Goal: Task Accomplishment & Management: Complete application form

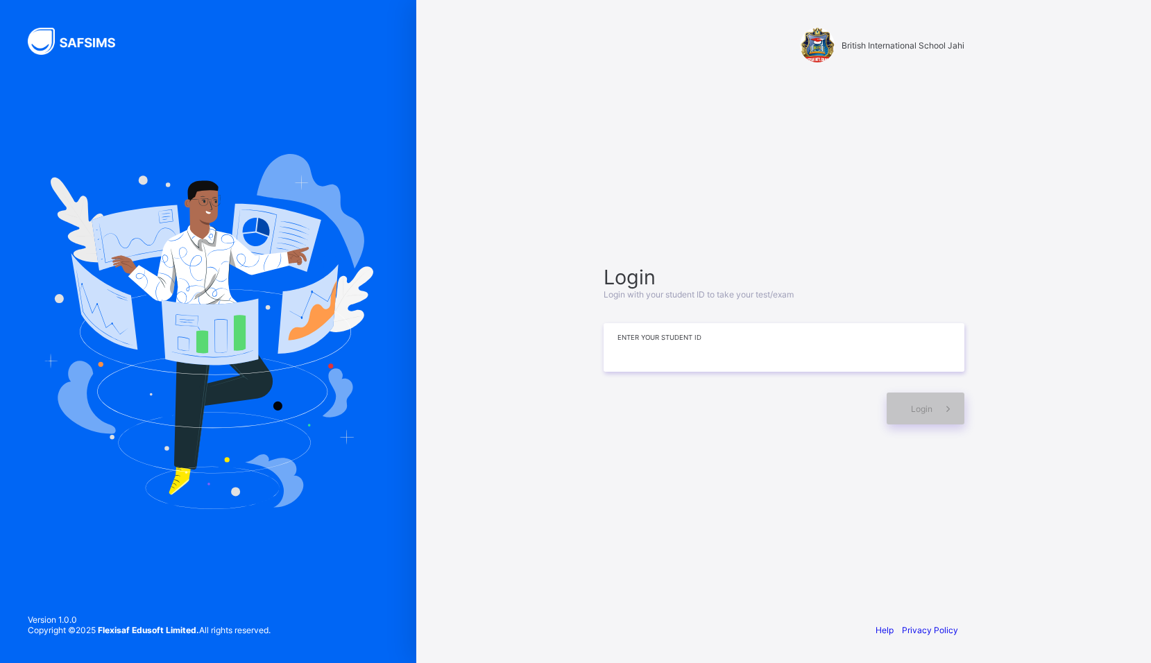
click at [678, 361] on input at bounding box center [784, 347] width 361 height 49
click at [921, 409] on span "Login" at bounding box center [922, 409] width 22 height 10
click at [662, 348] on input "**********" at bounding box center [784, 347] width 361 height 49
click at [666, 347] on input "**********" at bounding box center [784, 347] width 361 height 49
type input "**********"
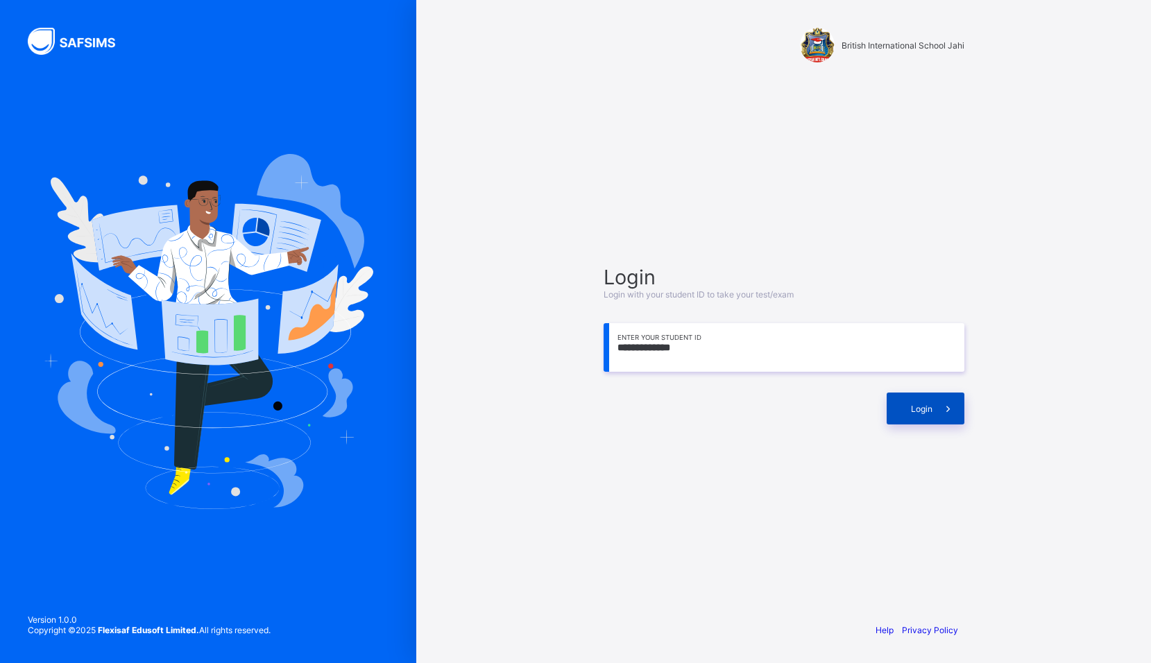
click at [919, 404] on span "Login" at bounding box center [922, 409] width 22 height 10
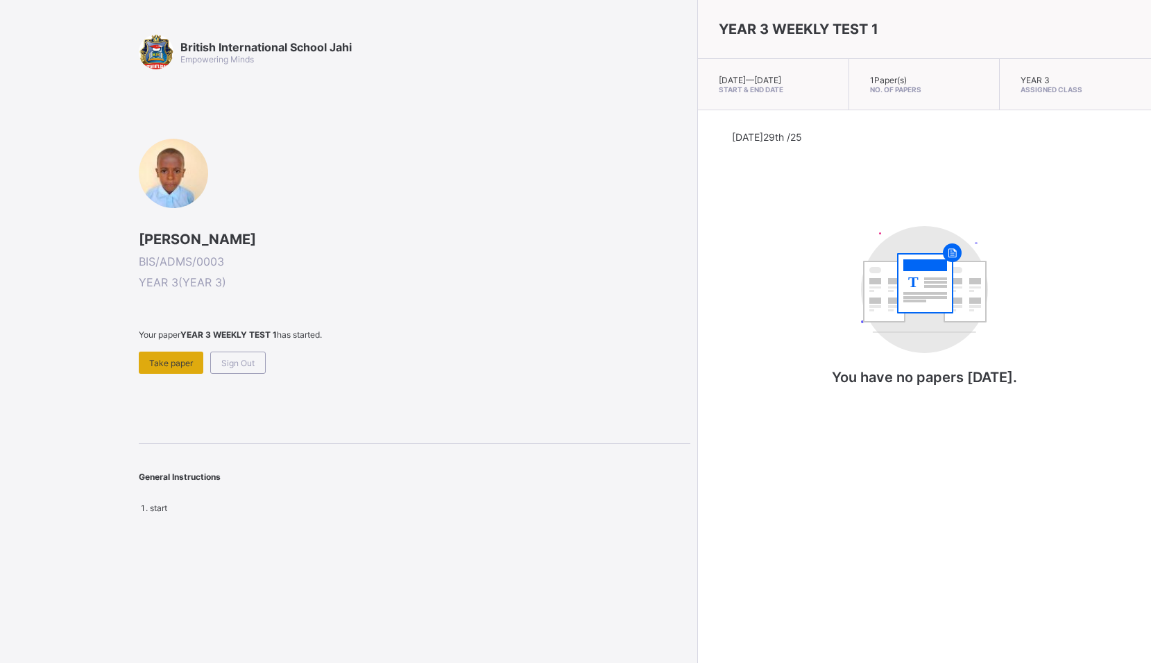
click at [183, 363] on span "Take paper" at bounding box center [171, 363] width 44 height 10
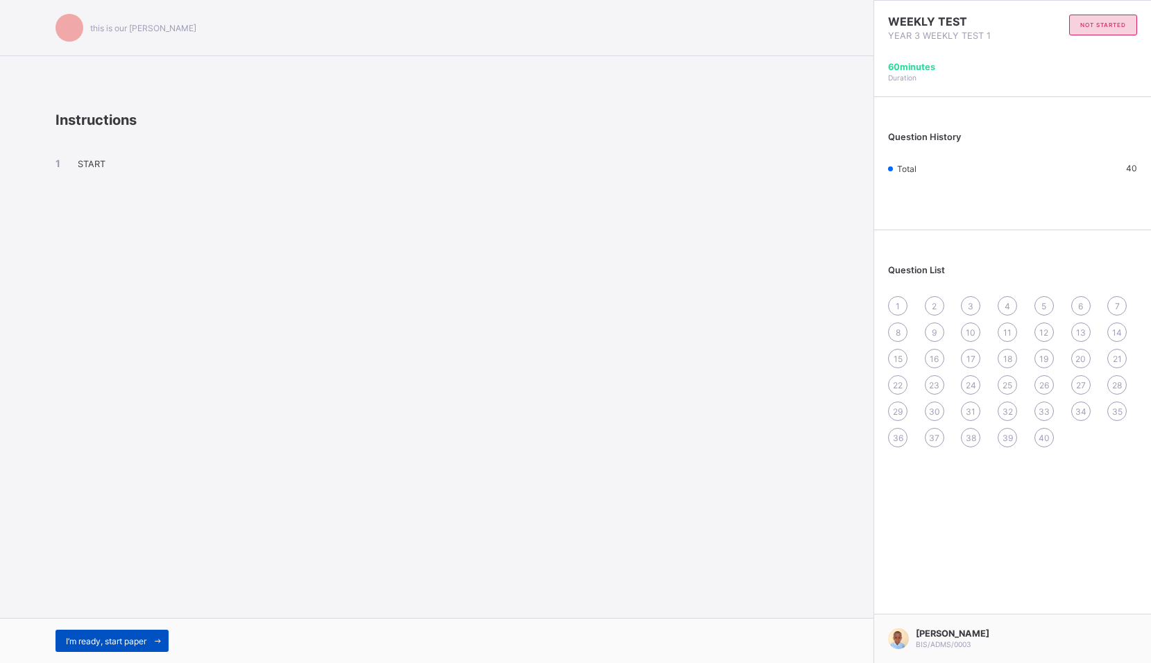
click at [85, 637] on span "I’m ready, start paper" at bounding box center [106, 641] width 80 height 10
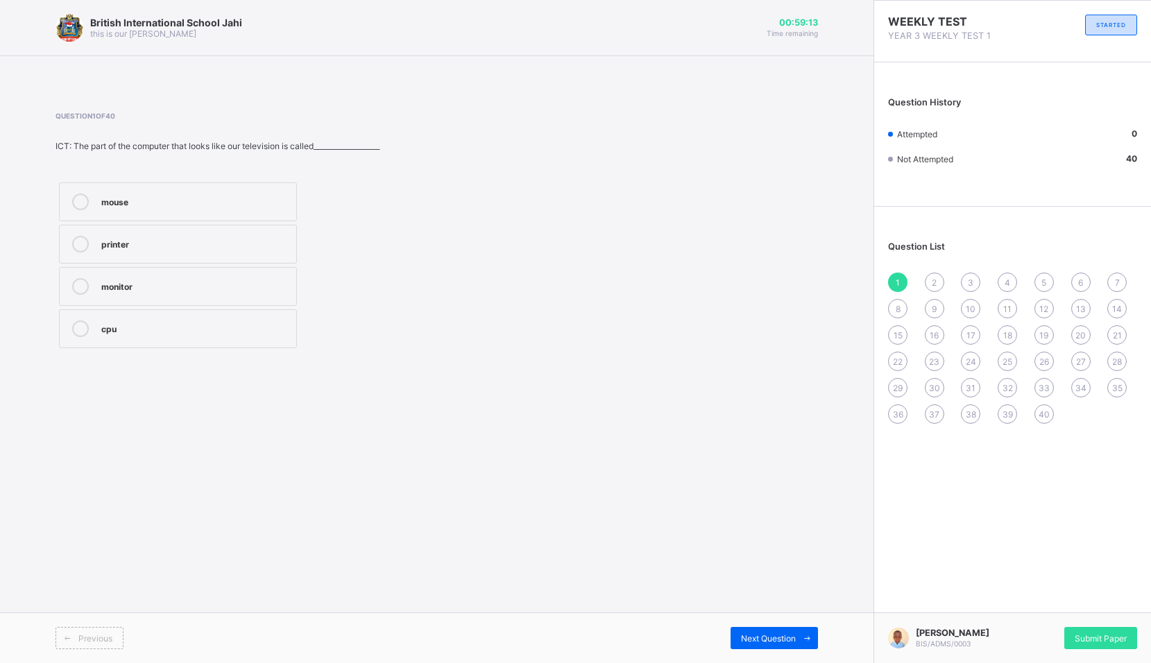
click at [176, 284] on div "monitor" at bounding box center [195, 285] width 188 height 14
click at [768, 635] on span "Next Question" at bounding box center [768, 638] width 55 height 10
click at [230, 325] on div "keyboar" at bounding box center [195, 327] width 188 height 14
click at [777, 642] on span "Next Question" at bounding box center [768, 638] width 55 height 10
click at [157, 232] on label "4" at bounding box center [178, 244] width 238 height 39
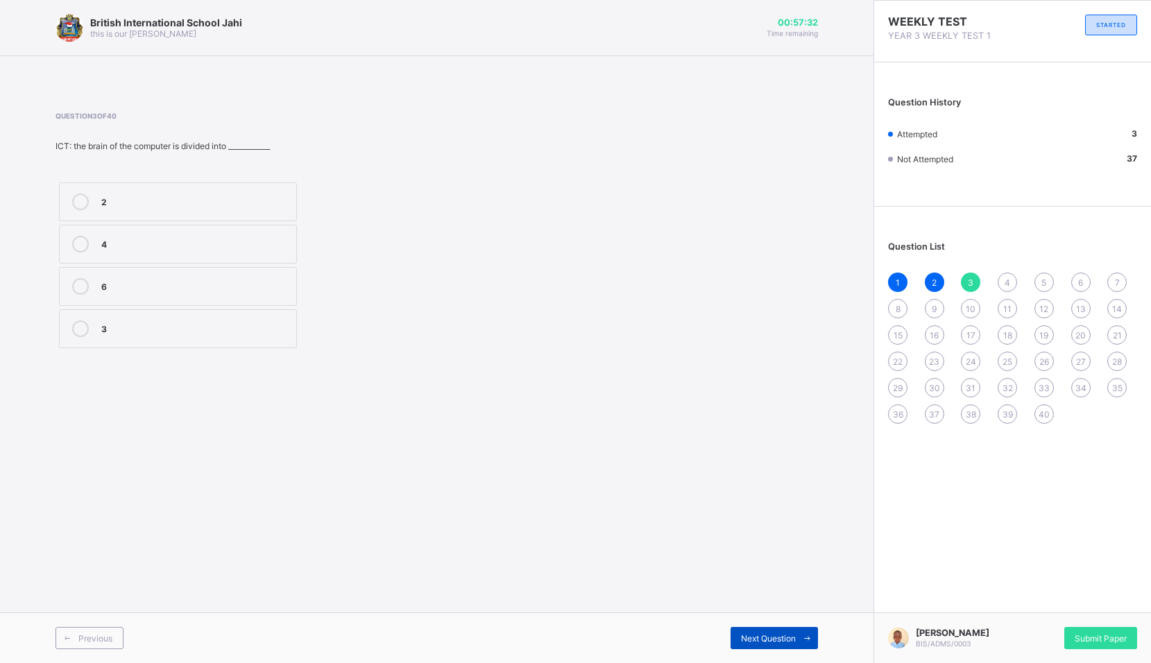
click at [764, 640] on span "Next Question" at bounding box center [768, 638] width 55 height 10
click at [184, 276] on label "mouse" at bounding box center [178, 286] width 238 height 39
click at [755, 631] on div "Next Question" at bounding box center [773, 638] width 87 height 22
click at [163, 321] on div "monitor" at bounding box center [195, 327] width 188 height 14
click at [752, 638] on span "Next Question" at bounding box center [768, 638] width 55 height 10
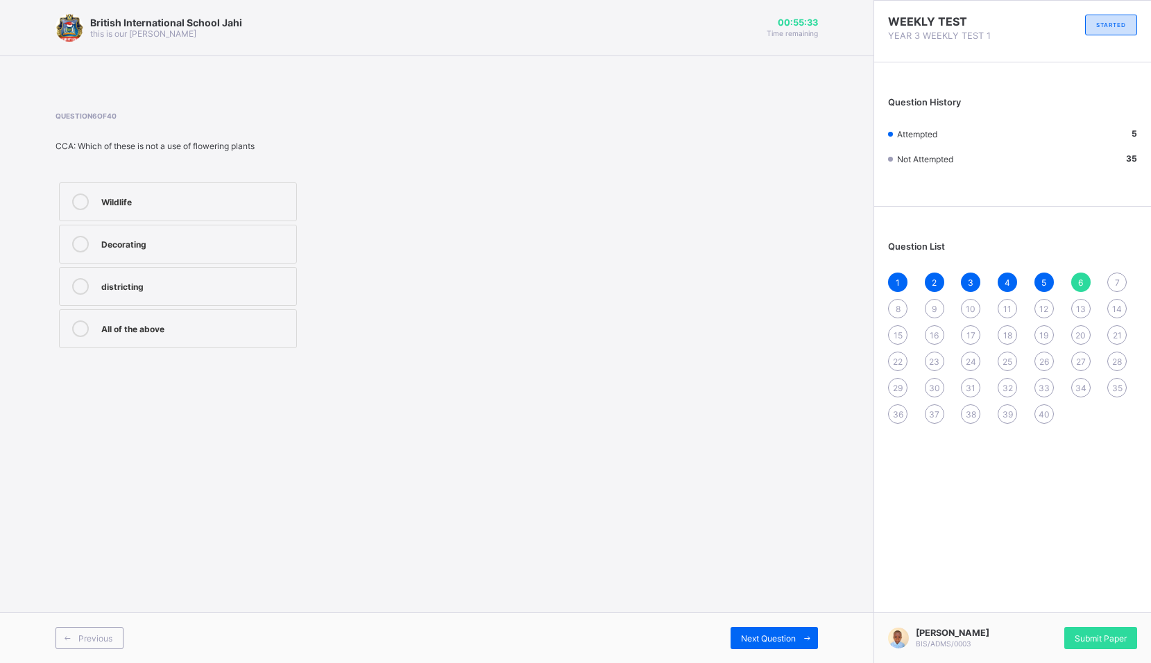
click at [169, 192] on label "Wildlife" at bounding box center [178, 201] width 238 height 39
click at [792, 642] on span "Next Question" at bounding box center [768, 638] width 55 height 10
click at [114, 249] on div "Flowering plants" at bounding box center [195, 243] width 188 height 14
click at [780, 630] on div "Next Question" at bounding box center [773, 638] width 87 height 22
click at [201, 231] on label "waste and dirt" at bounding box center [178, 244] width 238 height 39
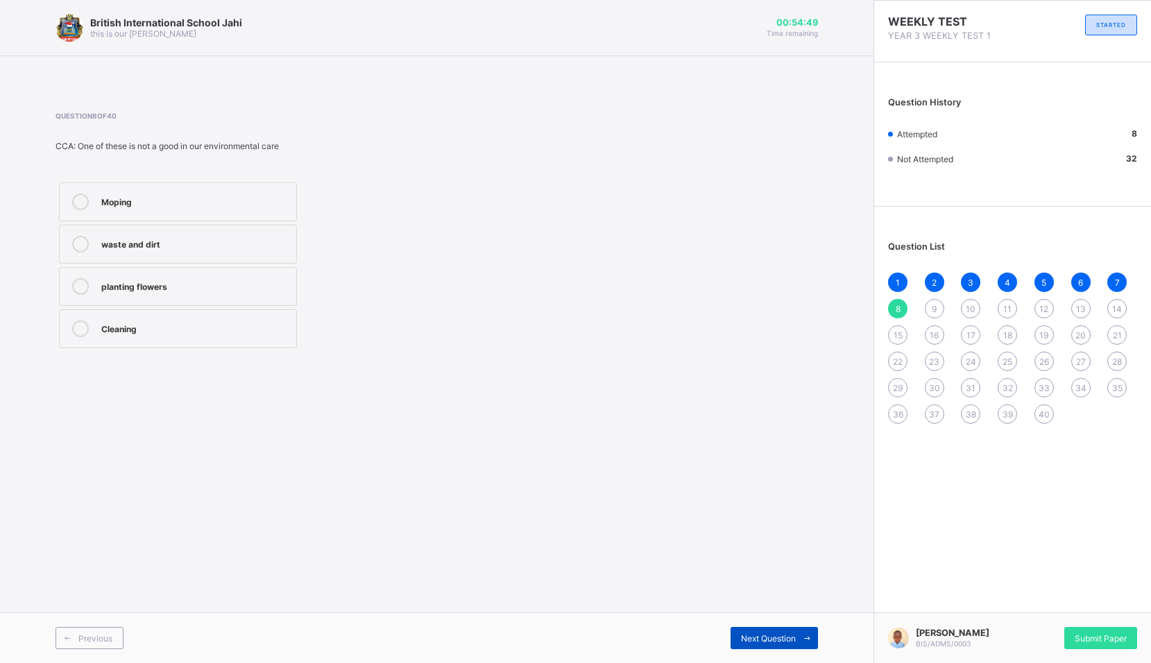
click at [767, 630] on div "Next Question" at bounding box center [773, 638] width 87 height 22
click at [130, 322] on div "trees" at bounding box center [195, 327] width 188 height 14
click at [746, 639] on span "Next Question" at bounding box center [768, 638] width 55 height 10
click at [122, 191] on label "our Community" at bounding box center [178, 201] width 238 height 39
click at [180, 195] on div "our Community" at bounding box center [195, 201] width 188 height 14
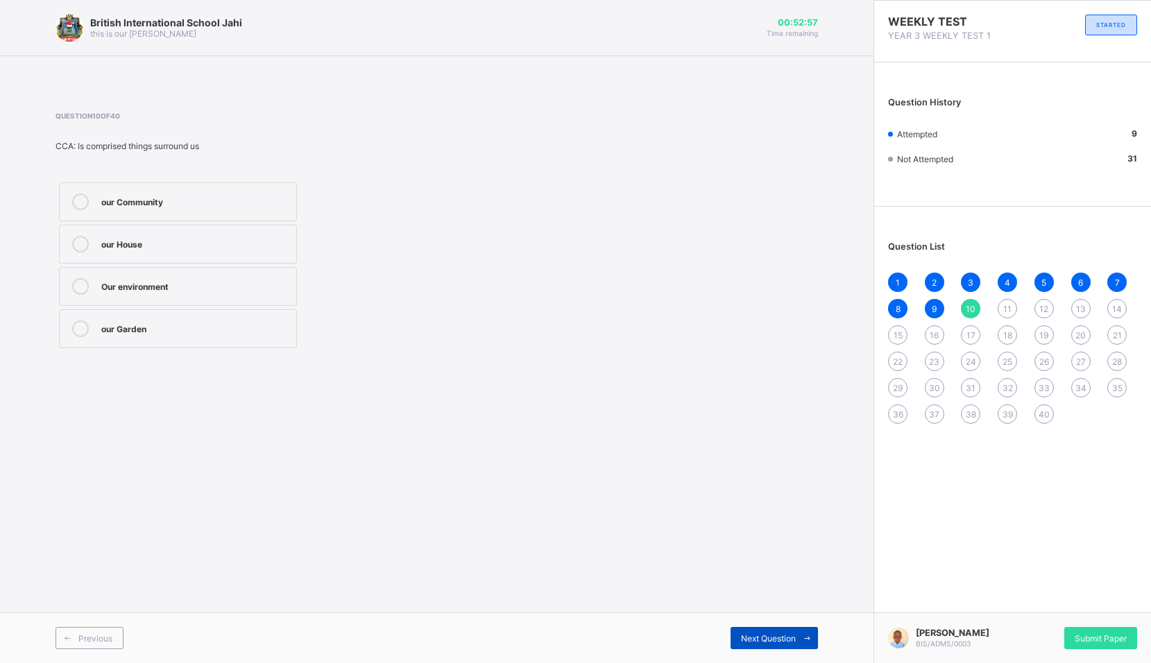
click at [768, 628] on div "Next Question" at bounding box center [773, 638] width 87 height 22
click at [173, 202] on div "Hundreds" at bounding box center [195, 201] width 188 height 14
click at [784, 645] on div "Next Question" at bounding box center [773, 638] width 87 height 22
click at [127, 283] on div "327" at bounding box center [195, 285] width 188 height 14
click at [795, 628] on div "Next Question" at bounding box center [773, 638] width 87 height 22
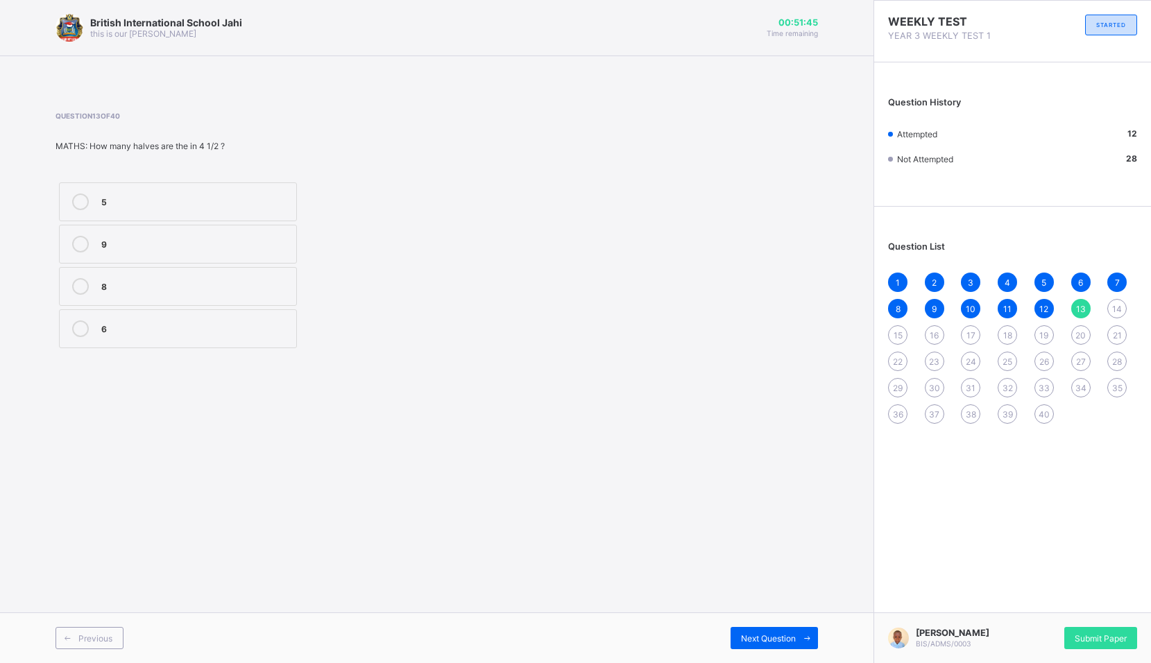
click at [226, 274] on label "8" at bounding box center [178, 286] width 238 height 39
click at [776, 636] on span "Next Question" at bounding box center [768, 638] width 55 height 10
click at [135, 317] on label "equal" at bounding box center [178, 328] width 238 height 39
click at [782, 630] on div "Next Question" at bounding box center [773, 638] width 87 height 22
click at [214, 325] on div "1,2,3" at bounding box center [195, 327] width 188 height 14
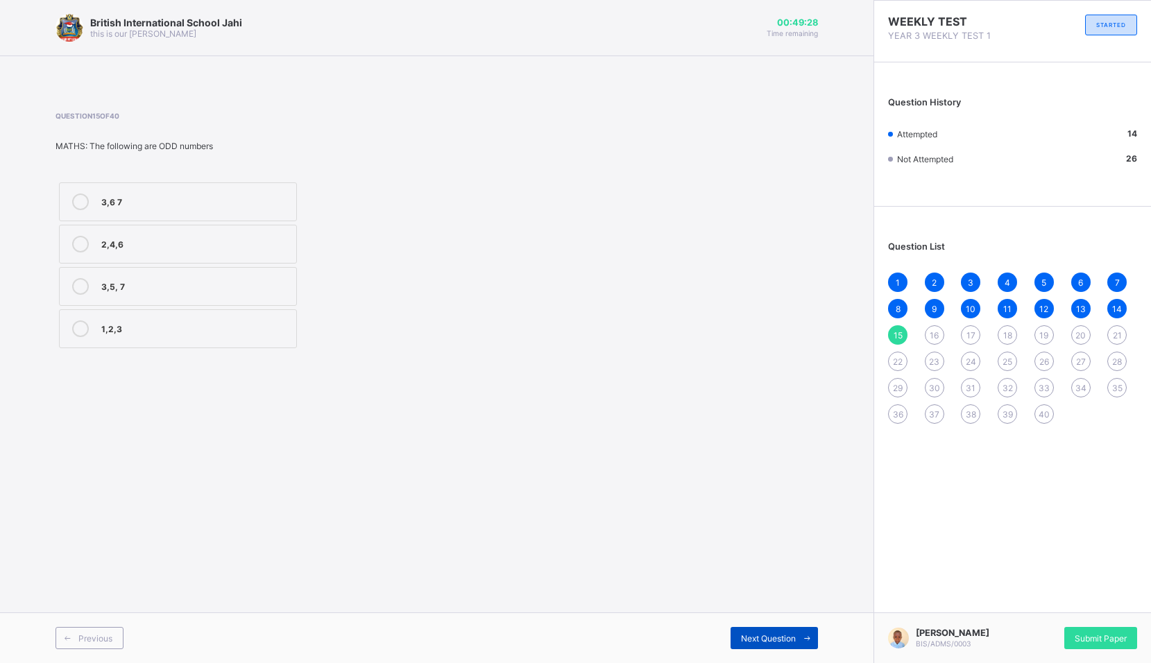
click at [771, 633] on span "Next Question" at bounding box center [768, 638] width 55 height 10
click at [161, 337] on label "Slowly" at bounding box center [178, 328] width 238 height 39
click at [778, 638] on span "Next Question" at bounding box center [768, 638] width 55 height 10
click at [181, 202] on div "Speed" at bounding box center [195, 201] width 188 height 14
click at [773, 640] on span "Next Question" at bounding box center [768, 638] width 55 height 10
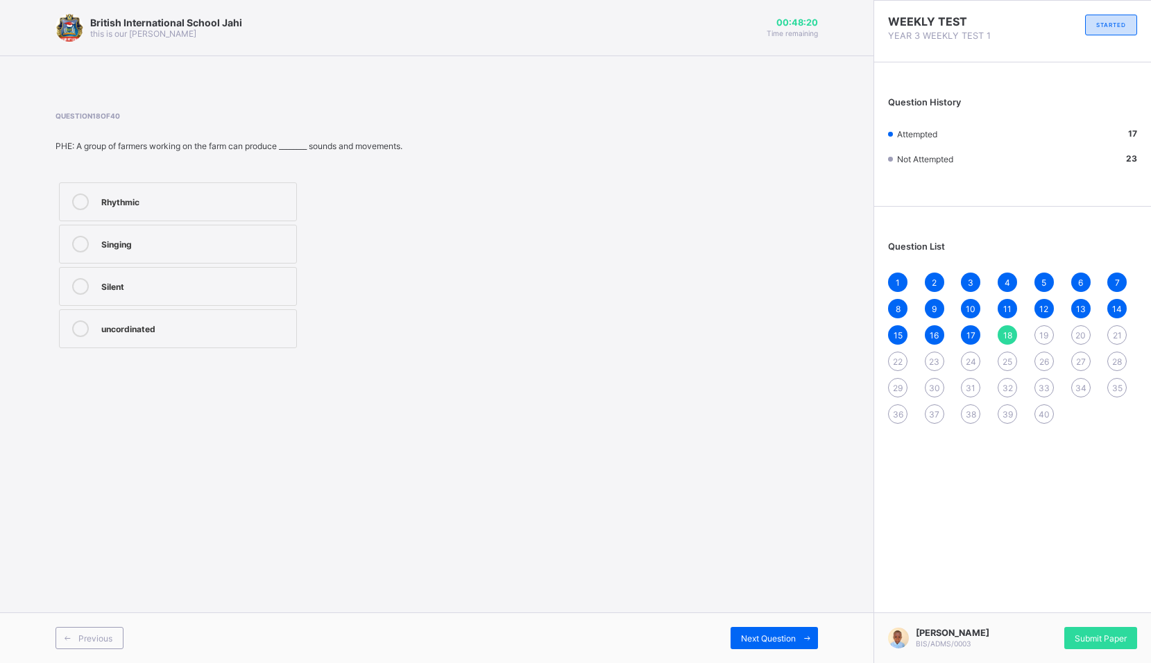
click at [184, 200] on div "Rhythmic" at bounding box center [195, 201] width 188 height 14
click at [764, 640] on span "Next Question" at bounding box center [768, 638] width 55 height 10
click at [758, 635] on span "Next Question" at bounding box center [768, 638] width 55 height 10
click at [741, 633] on span "Next Question" at bounding box center [768, 638] width 55 height 10
click at [1042, 335] on span "19" at bounding box center [1043, 335] width 9 height 10
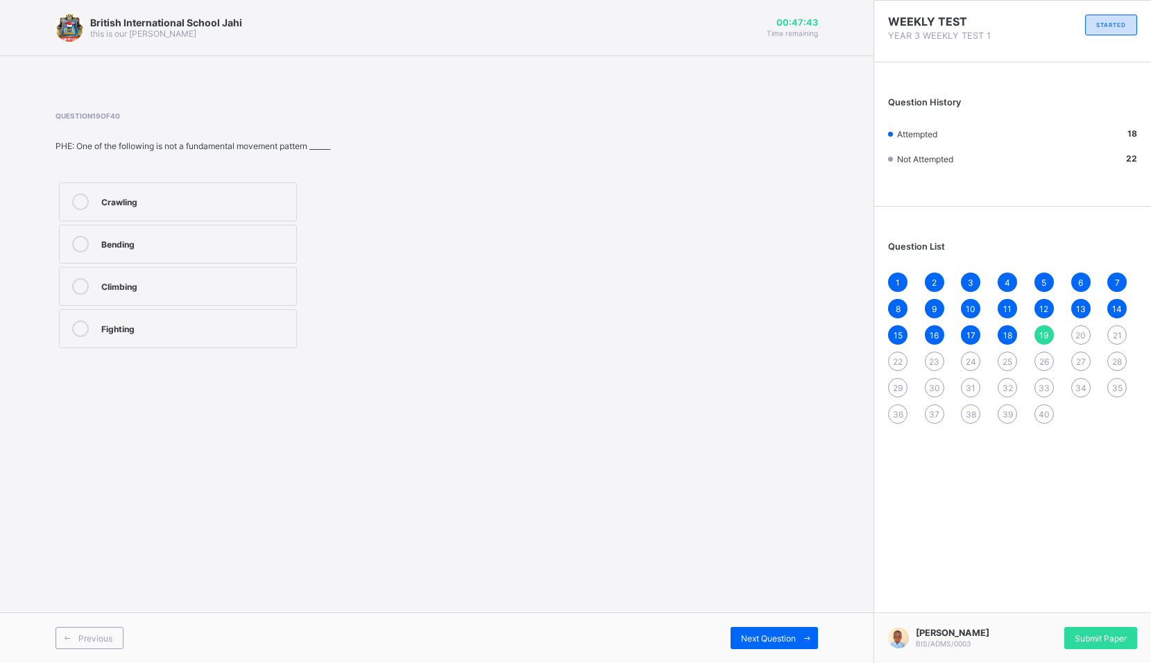
click at [142, 325] on div "Fighting" at bounding box center [195, 327] width 188 height 14
click at [753, 634] on span "Next Question" at bounding box center [768, 638] width 55 height 10
click at [205, 185] on label "Barking sound" at bounding box center [178, 201] width 238 height 39
click at [779, 638] on span "Next Question" at bounding box center [768, 638] width 55 height 10
click at [767, 637] on span "Next Question" at bounding box center [768, 638] width 55 height 10
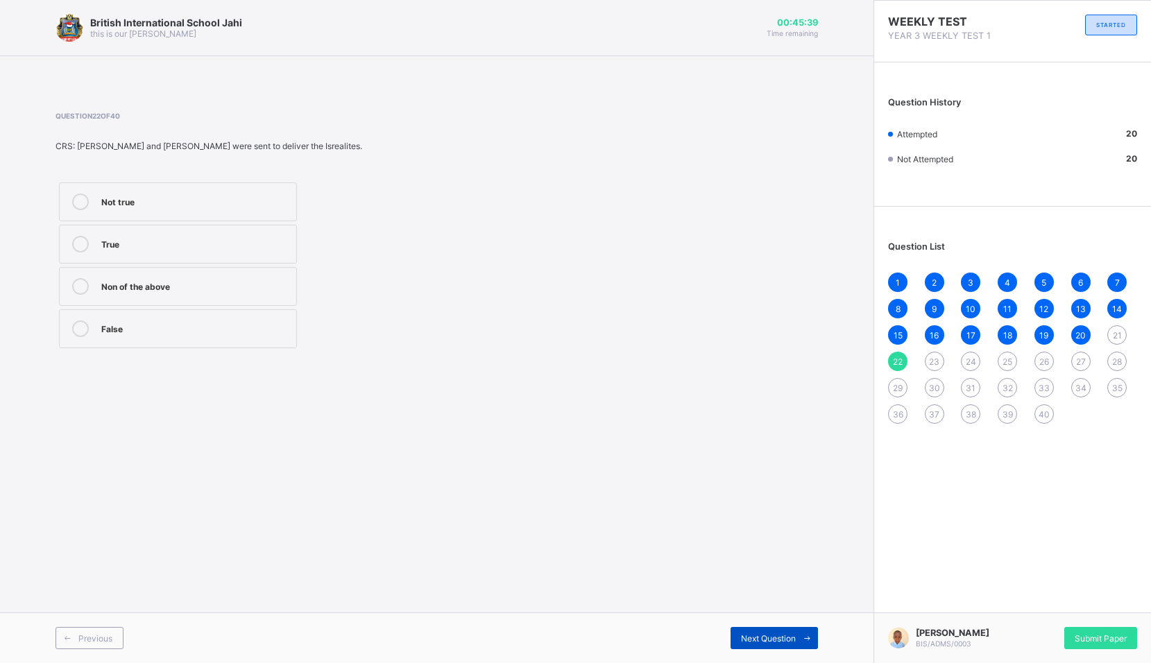
click at [766, 637] on span "Next Question" at bounding box center [768, 638] width 55 height 10
click at [765, 637] on span "Next Question" at bounding box center [768, 638] width 55 height 10
click at [764, 637] on span "Next Question" at bounding box center [768, 638] width 55 height 10
click at [187, 210] on label "Length" at bounding box center [178, 201] width 238 height 39
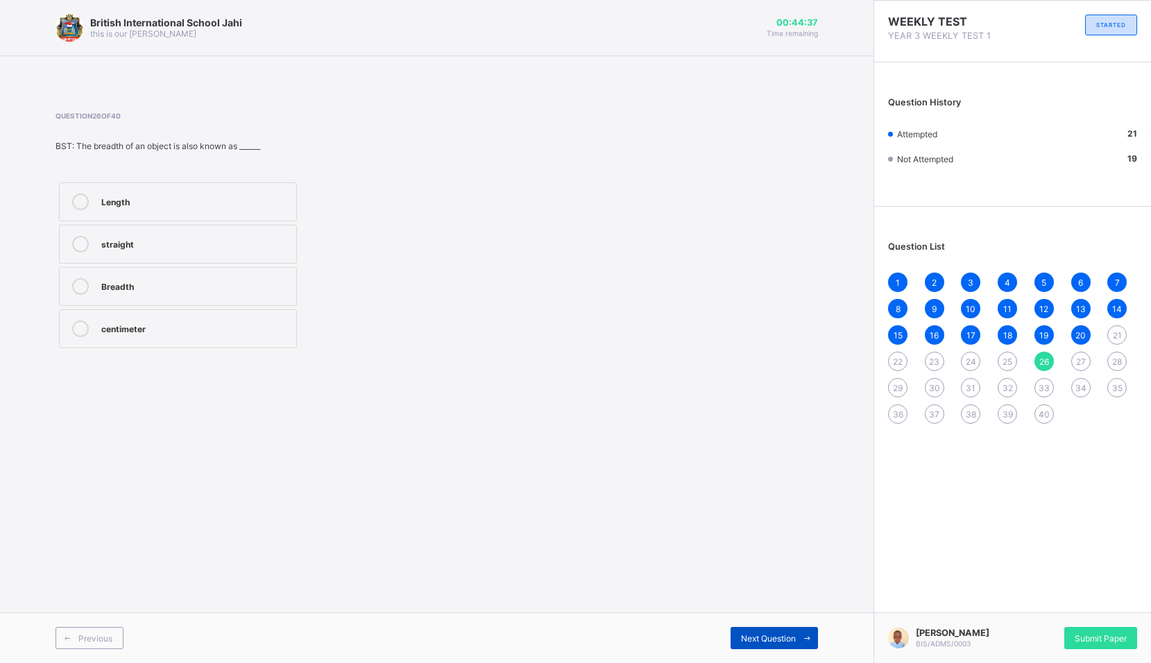
click at [783, 629] on div "Next Question" at bounding box center [773, 638] width 87 height 22
click at [156, 327] on div "athroom scale" at bounding box center [195, 327] width 188 height 14
click at [777, 644] on div "Next Question" at bounding box center [773, 638] width 87 height 22
click at [166, 203] on div "! Kilometre" at bounding box center [195, 201] width 188 height 14
click at [767, 633] on span "Next Question" at bounding box center [768, 638] width 55 height 10
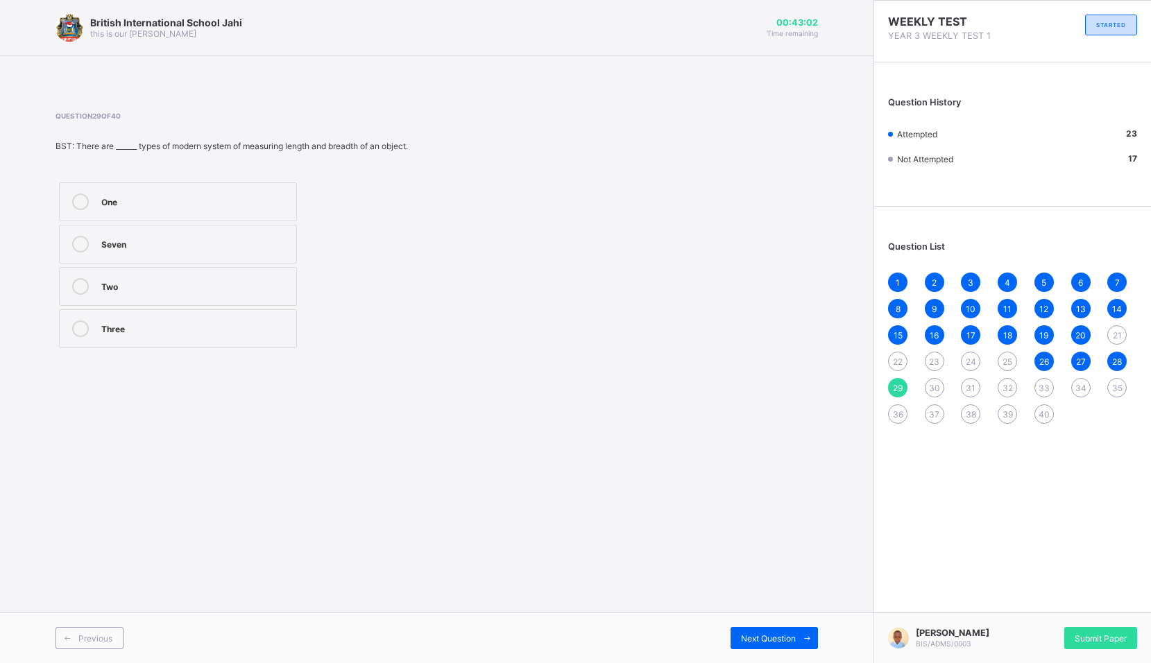
click at [190, 193] on label "One" at bounding box center [178, 201] width 238 height 39
click at [767, 634] on span "Next Question" at bounding box center [768, 638] width 55 height 10
click at [900, 386] on span "29" at bounding box center [898, 388] width 10 height 10
click at [158, 205] on div "One" at bounding box center [195, 201] width 188 height 14
click at [776, 639] on span "Next Question" at bounding box center [768, 638] width 55 height 10
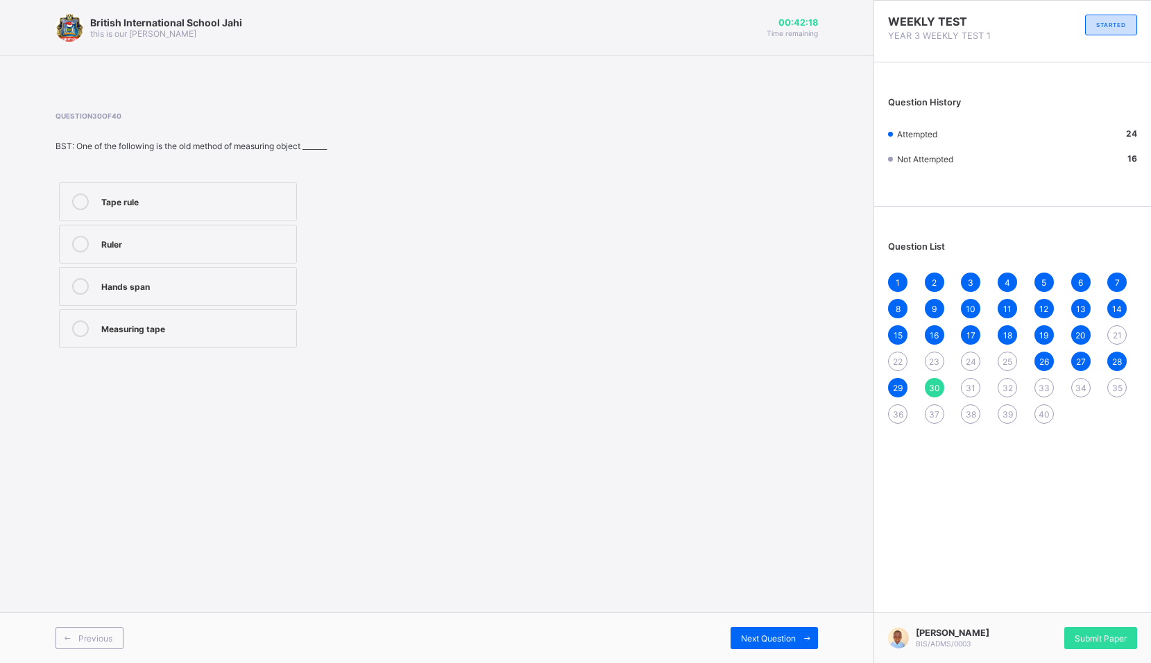
click at [245, 277] on label "Hands span" at bounding box center [178, 286] width 238 height 39
click at [768, 640] on span "Next Question" at bounding box center [768, 638] width 55 height 10
click at [933, 388] on span "30" at bounding box center [934, 388] width 11 height 10
click at [154, 289] on div "Hands span" at bounding box center [195, 285] width 188 height 14
click at [764, 639] on span "Next Question" at bounding box center [768, 638] width 55 height 10
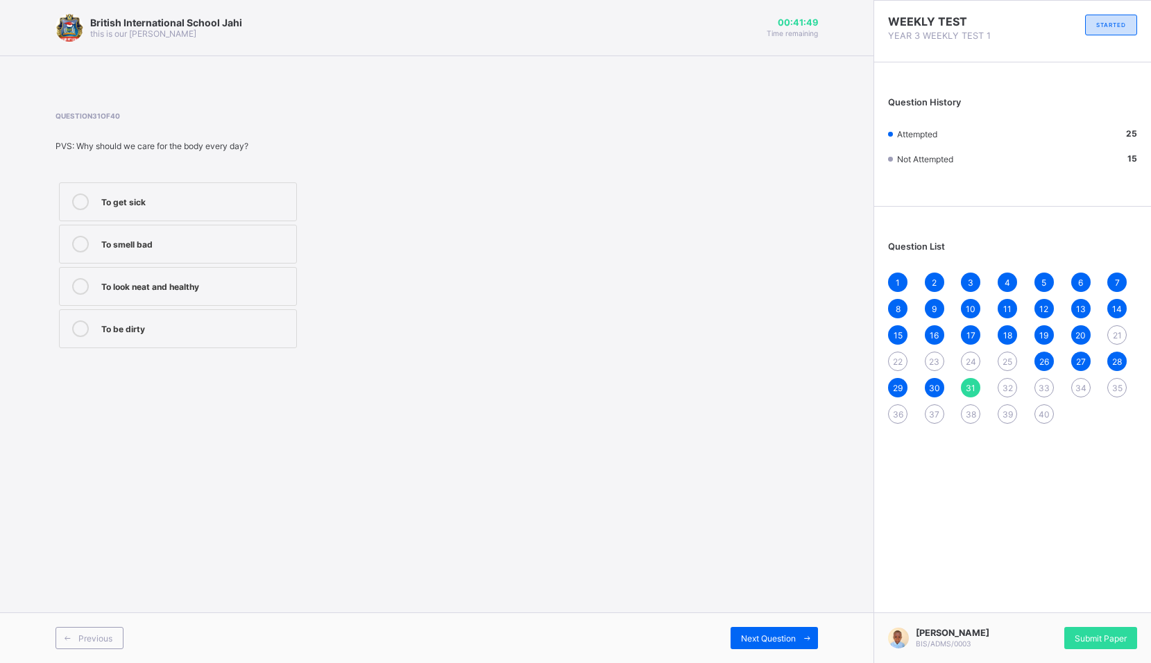
click at [168, 289] on div "To look neat and healthy" at bounding box center [195, 285] width 188 height 14
click at [785, 635] on span "Next Question" at bounding box center [768, 638] width 55 height 10
click at [209, 237] on div "Shoe" at bounding box center [195, 243] width 188 height 14
click at [769, 626] on div "Previous Next Question" at bounding box center [436, 638] width 873 height 51
click at [769, 638] on span "Next Question" at bounding box center [768, 638] width 55 height 10
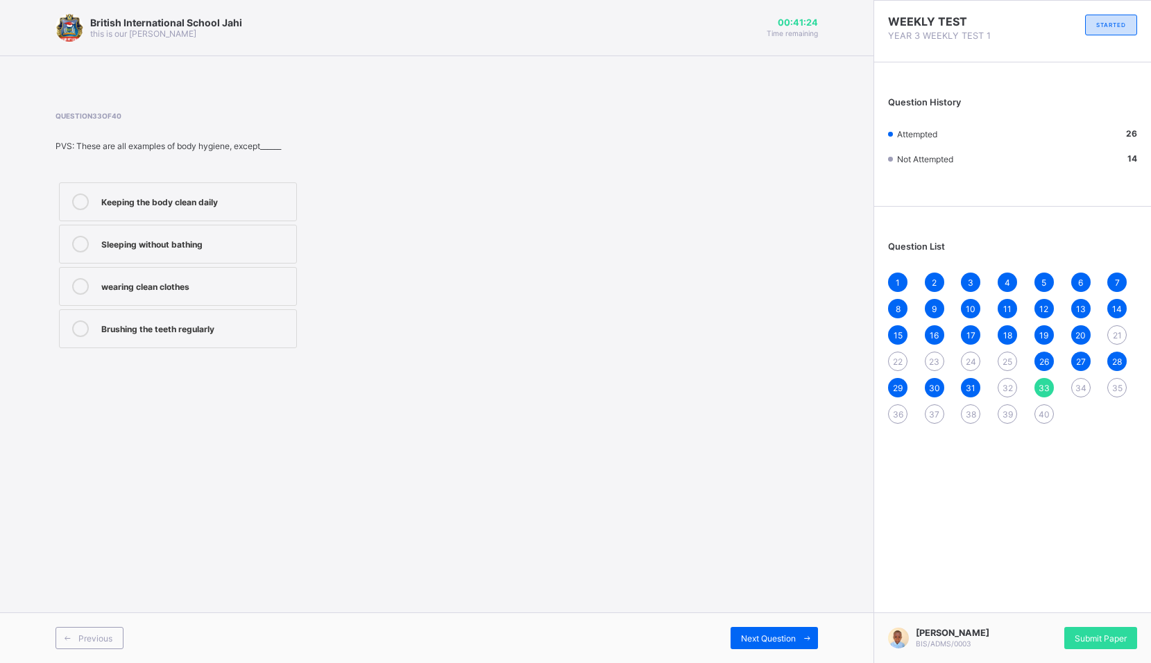
click at [1001, 384] on div "32" at bounding box center [1007, 387] width 19 height 19
click at [183, 241] on div "Shoe" at bounding box center [195, 243] width 188 height 14
click at [771, 629] on div "Next Question" at bounding box center [773, 638] width 87 height 22
click at [141, 322] on div "Brushing the teeth regularly" at bounding box center [195, 327] width 188 height 14
click at [780, 635] on span "Next Question" at bounding box center [768, 638] width 55 height 10
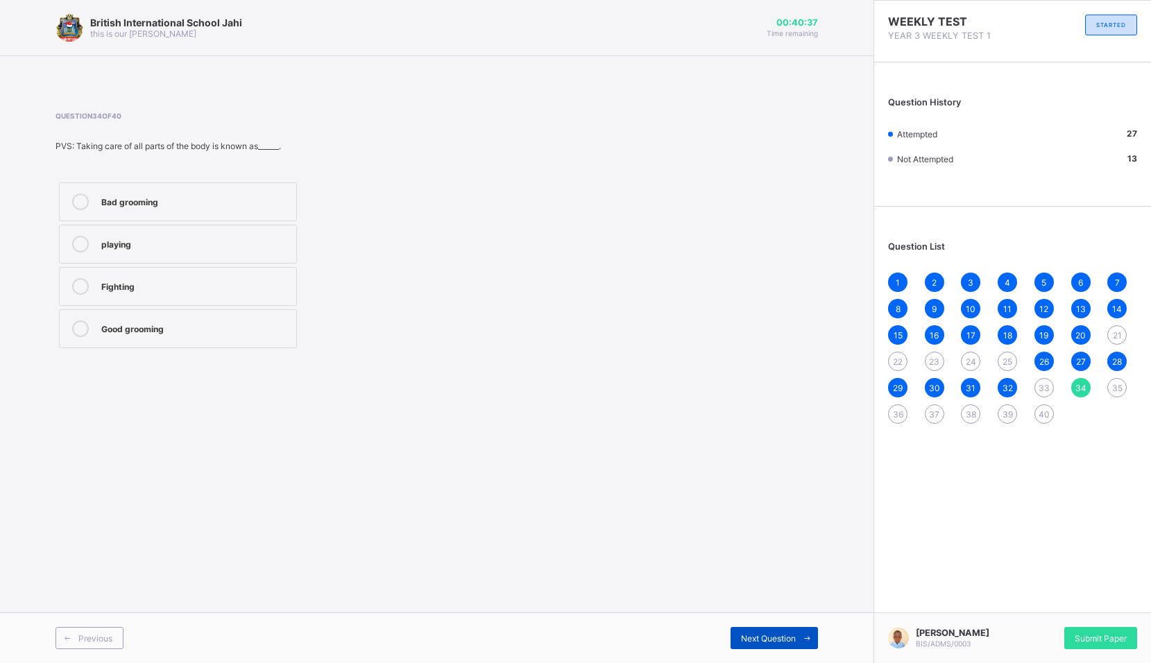
click at [780, 635] on span "Next Question" at bounding box center [768, 638] width 55 height 10
click at [1082, 387] on span "34" at bounding box center [1080, 388] width 11 height 10
click at [202, 330] on div "Good grooming" at bounding box center [195, 327] width 188 height 14
click at [798, 644] on span at bounding box center [807, 638] width 22 height 22
click at [237, 234] on label "Taking care of the body" at bounding box center [178, 244] width 238 height 39
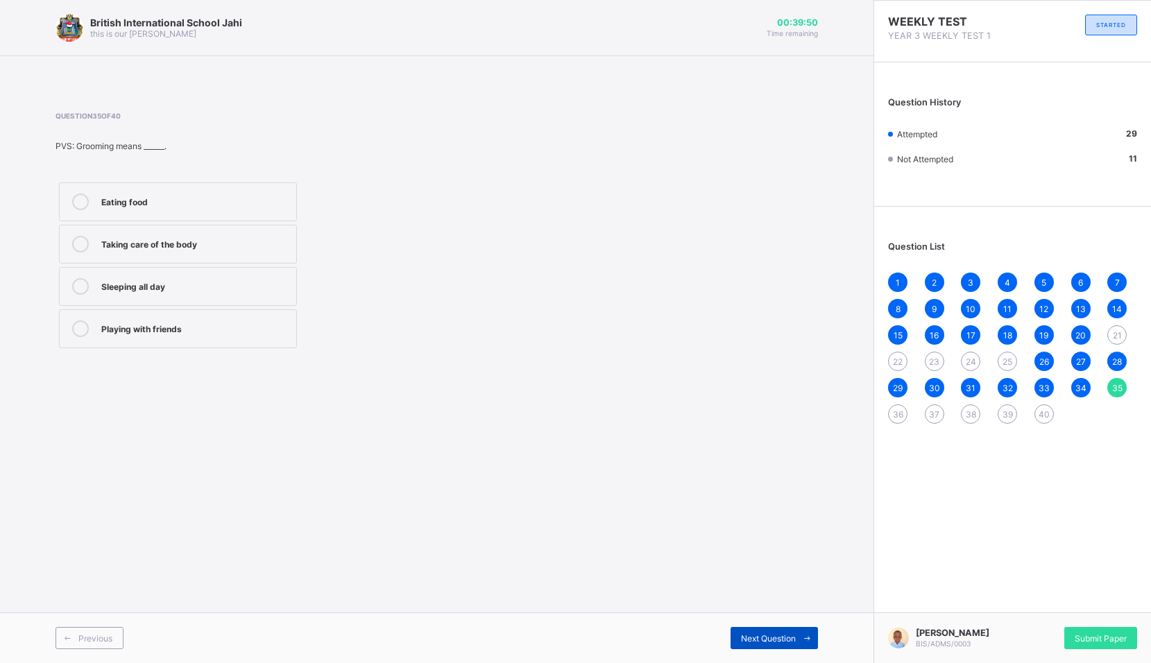
click at [769, 636] on span "Next Question" at bounding box center [768, 638] width 55 height 10
click at [1110, 379] on div "1 2 3 4 5 6 7 8 9 10 11 12 13 14 15 16 17 18 19 20 21 22 23 24 25 26 27 28 29 3…" at bounding box center [1012, 348] width 249 height 151
click at [1111, 380] on div "35" at bounding box center [1116, 387] width 19 height 19
click at [148, 237] on div "Taking care of the body" at bounding box center [195, 243] width 188 height 14
click at [802, 641] on icon at bounding box center [807, 638] width 10 height 9
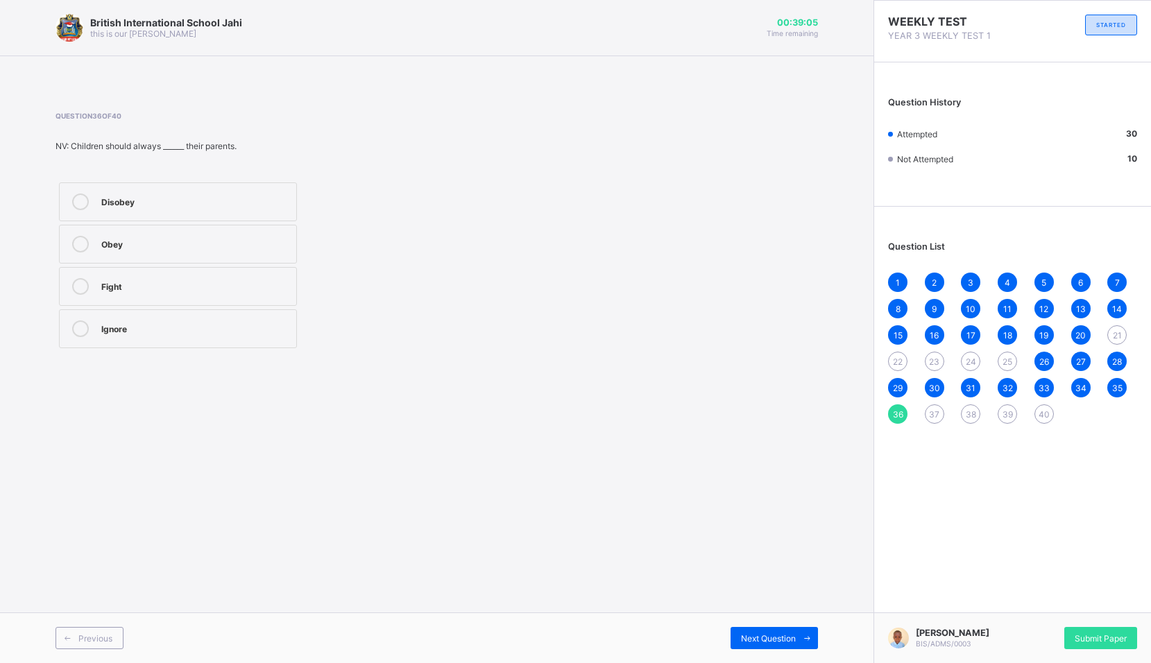
click at [212, 191] on label "Disobey" at bounding box center [178, 201] width 238 height 39
click at [792, 632] on div "Next Question" at bounding box center [773, 638] width 87 height 22
click at [130, 332] on div "Extended family" at bounding box center [195, 327] width 188 height 14
click at [749, 624] on div "Previous Next Question" at bounding box center [436, 638] width 873 height 51
click at [749, 633] on span "Next Question" at bounding box center [768, 638] width 55 height 10
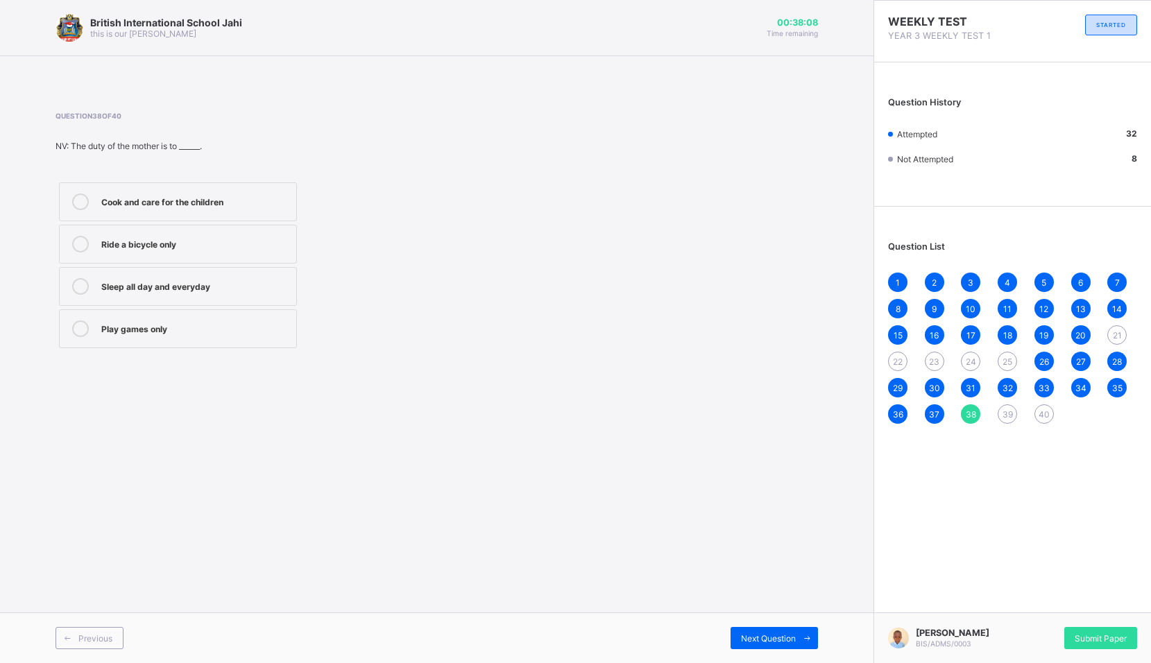
click at [190, 210] on label "Cook and care for the children" at bounding box center [178, 201] width 238 height 39
click at [790, 637] on span "Next Question" at bounding box center [768, 638] width 55 height 10
click at [160, 205] on div "Father, mother, and children" at bounding box center [195, 201] width 188 height 14
click at [196, 197] on div "Father, mother, and children" at bounding box center [195, 201] width 188 height 14
click at [780, 630] on div "Next Question" at bounding box center [773, 638] width 87 height 22
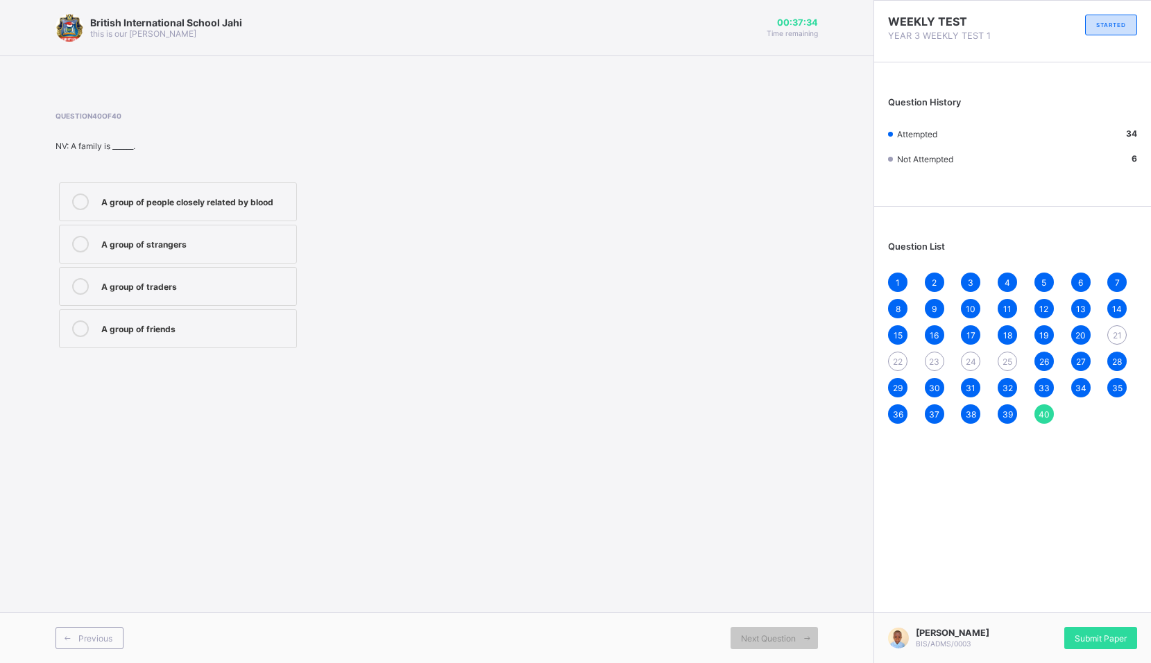
click at [185, 191] on label "A group of people closely related by blood" at bounding box center [178, 201] width 238 height 39
click at [1111, 633] on span "Submit Paper" at bounding box center [1101, 638] width 52 height 10
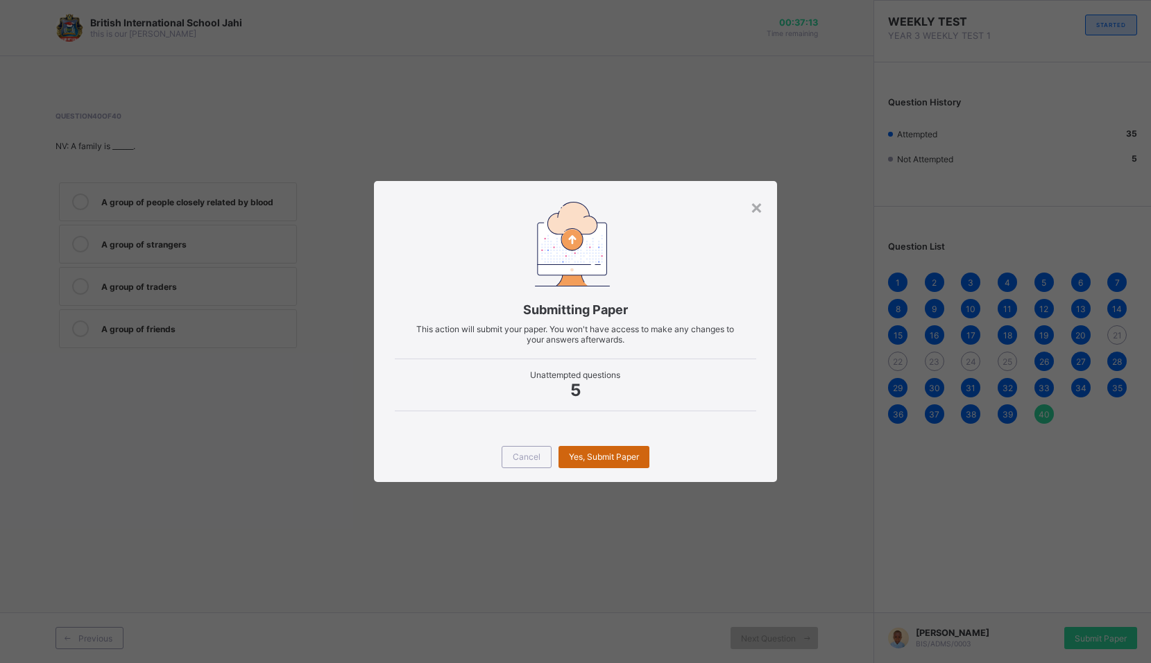
click at [607, 452] on span "Yes, Submit Paper" at bounding box center [604, 457] width 70 height 10
